Goal: Transaction & Acquisition: Download file/media

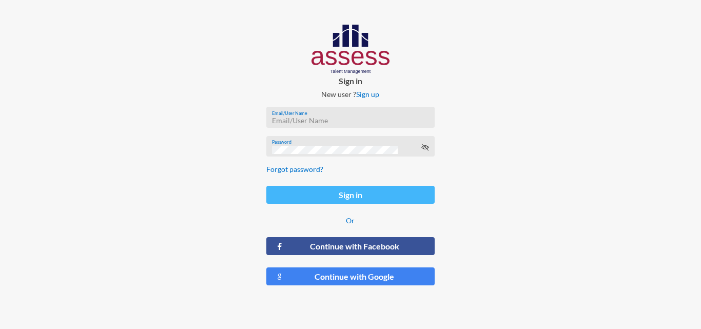
type input "HAH – Talent Map"
click at [369, 197] on button "Sign in" at bounding box center [350, 195] width 168 height 18
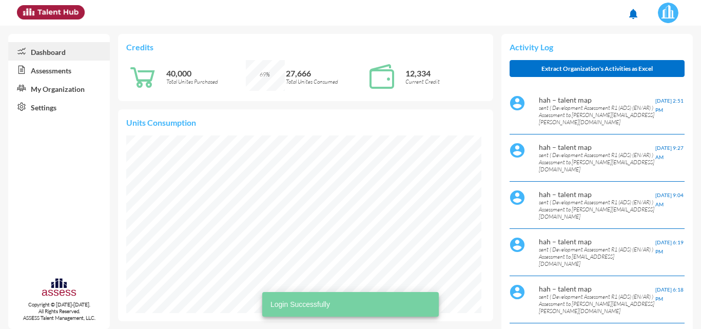
scroll to position [81, 161]
click at [34, 66] on link "Assessments" at bounding box center [59, 70] width 102 height 18
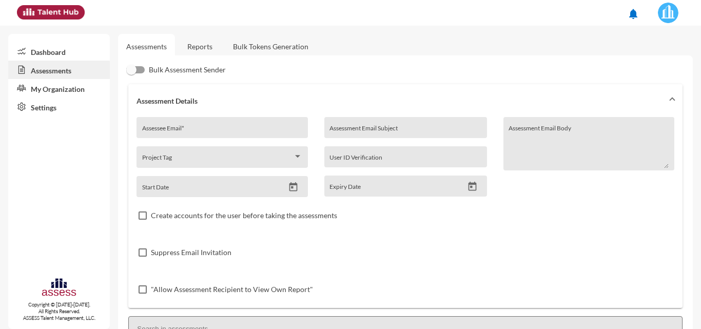
click at [193, 39] on link "Reports" at bounding box center [200, 46] width 42 height 25
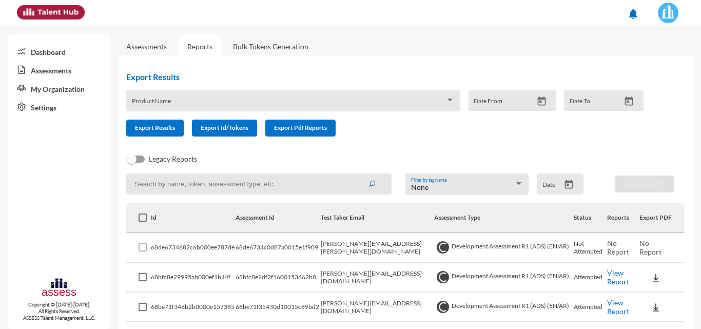
click at [230, 183] on input at bounding box center [258, 183] width 265 height 21
paste input "[PERSON_NAME][EMAIL_ADDRESS][DOMAIN_NAME]"
type input "[PERSON_NAME][EMAIL_ADDRESS][DOMAIN_NAME]"
click at [355, 174] on button "submit" at bounding box center [371, 183] width 33 height 18
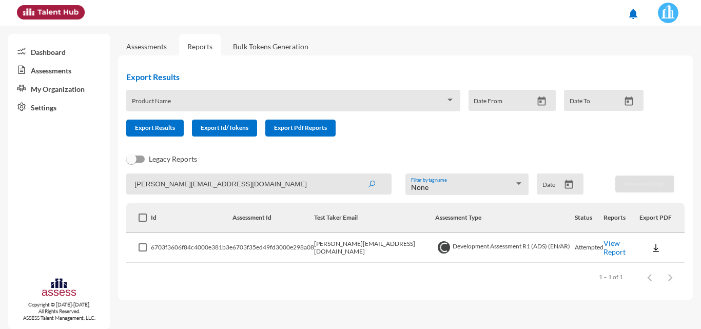
click at [655, 248] on img at bounding box center [655, 248] width 10 height 10
click at [667, 176] on button "OCM / EN" at bounding box center [668, 169] width 65 height 19
click at [365, 249] on td "[PERSON_NAME][EMAIL_ADDRESS][DOMAIN_NAME]" at bounding box center [374, 248] width 121 height 30
